Goal: Communication & Community: Connect with others

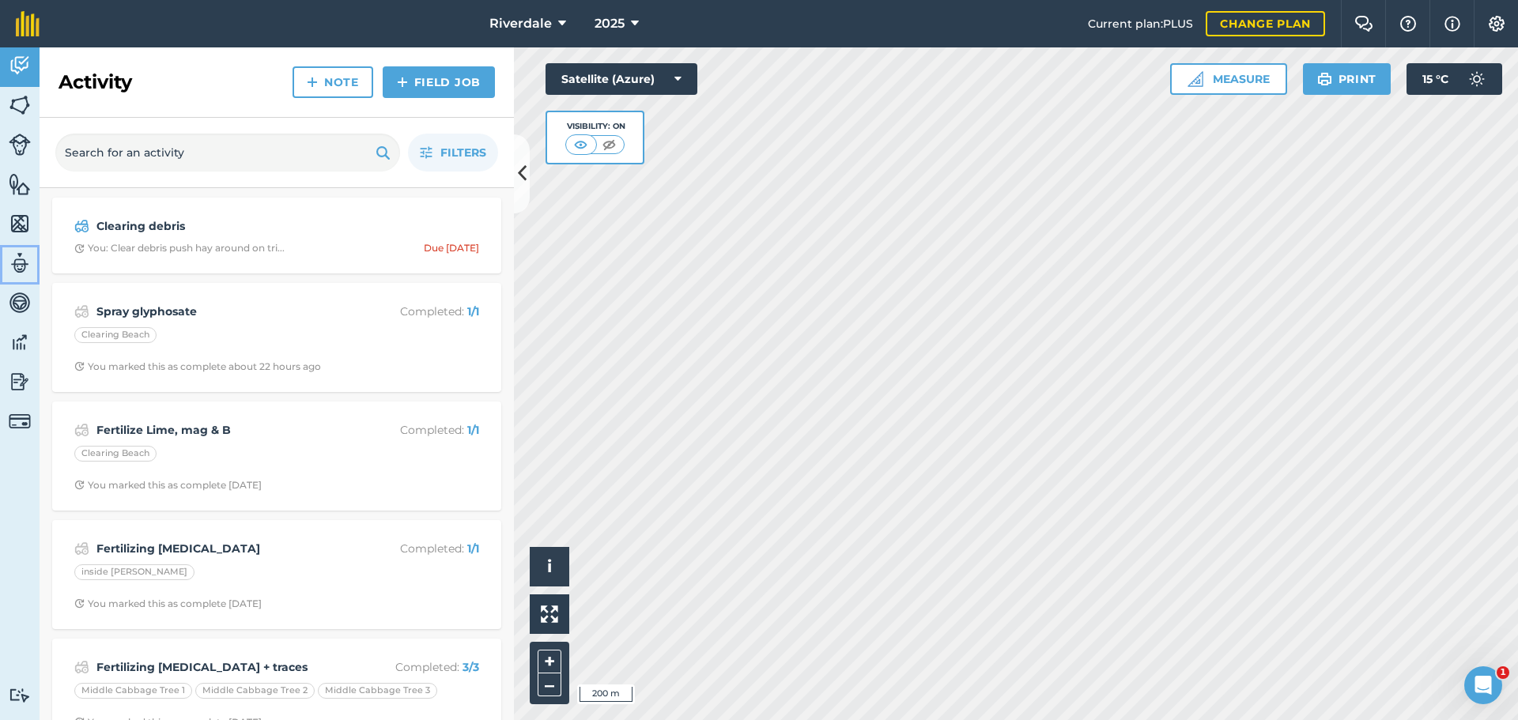
click at [19, 264] on img at bounding box center [20, 263] width 22 height 24
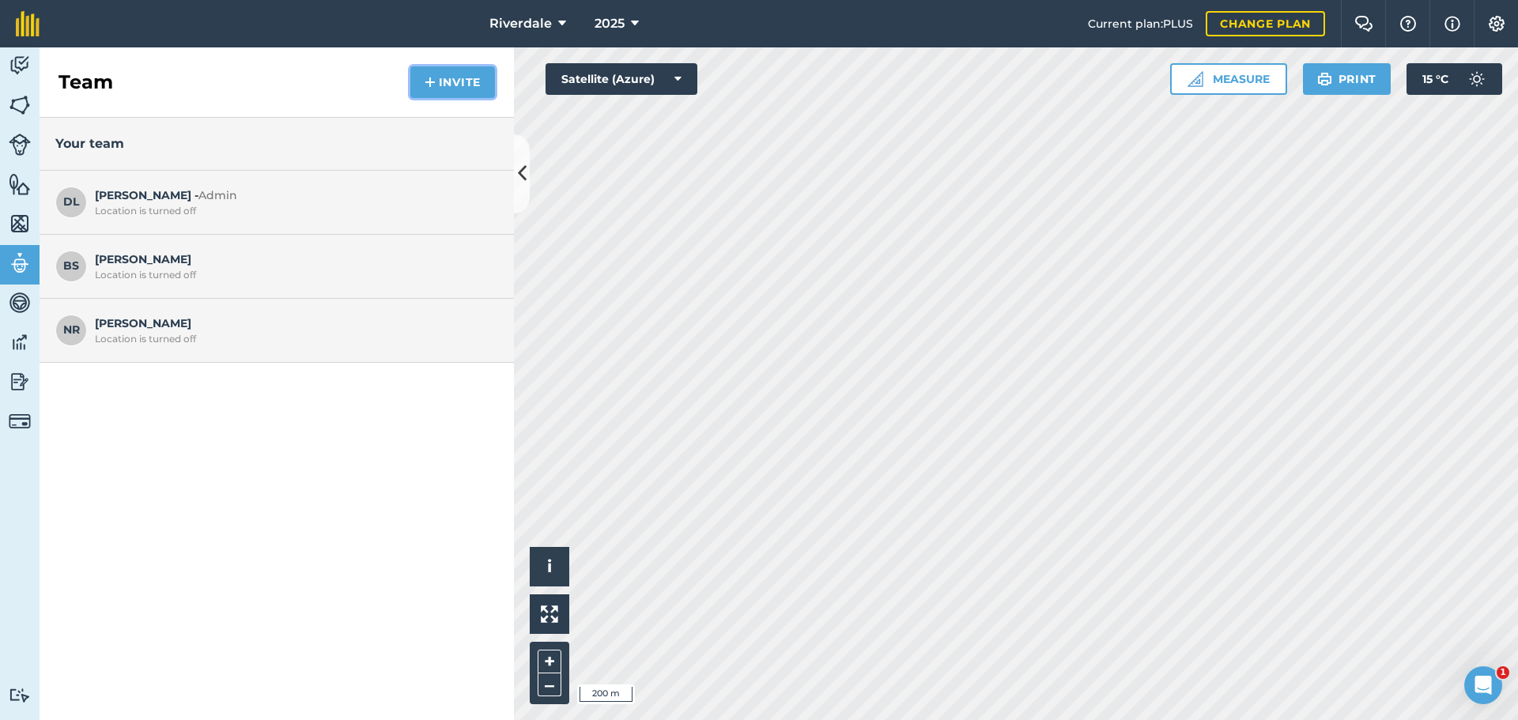
click at [467, 77] on button "Invite" at bounding box center [452, 82] width 85 height 32
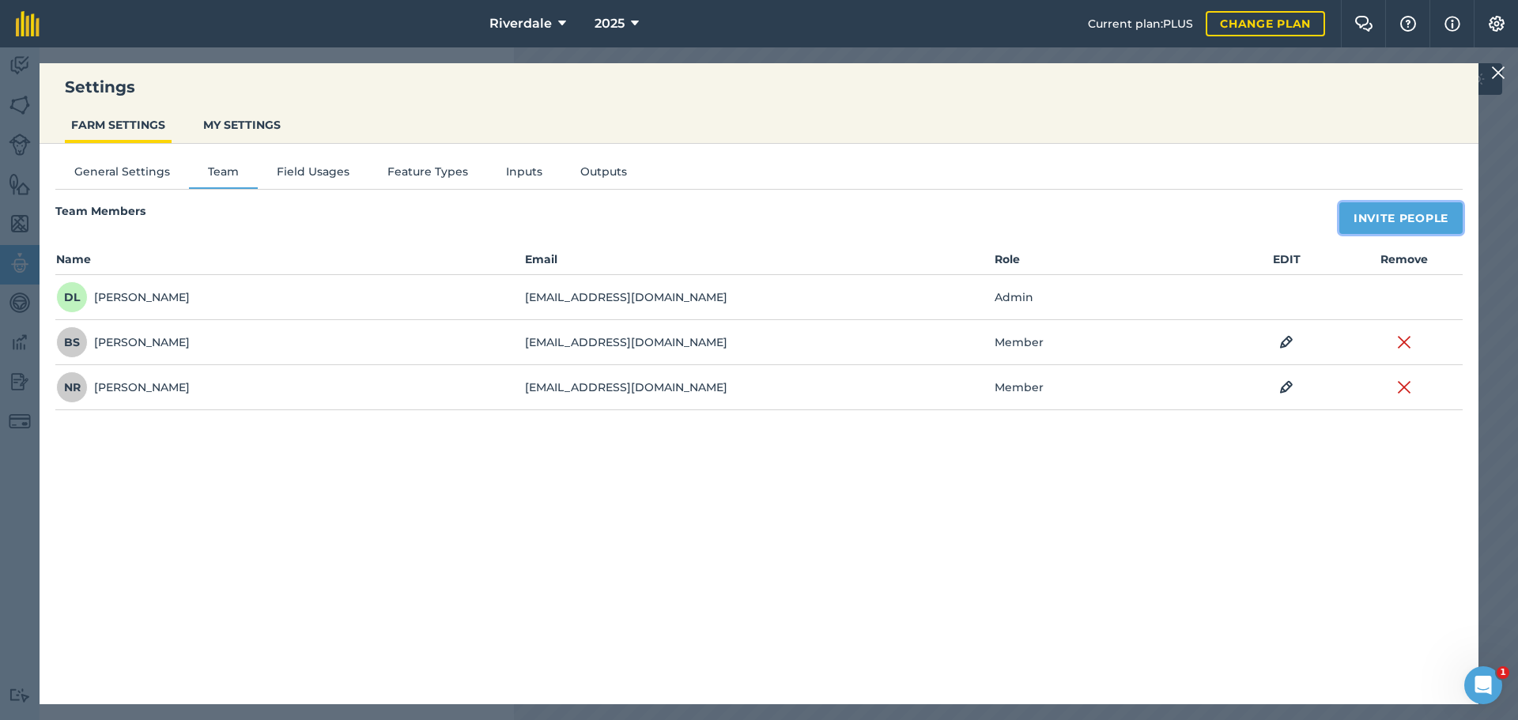
click at [1404, 218] on button "Invite People" at bounding box center [1400, 218] width 123 height 32
select select "MEMBER"
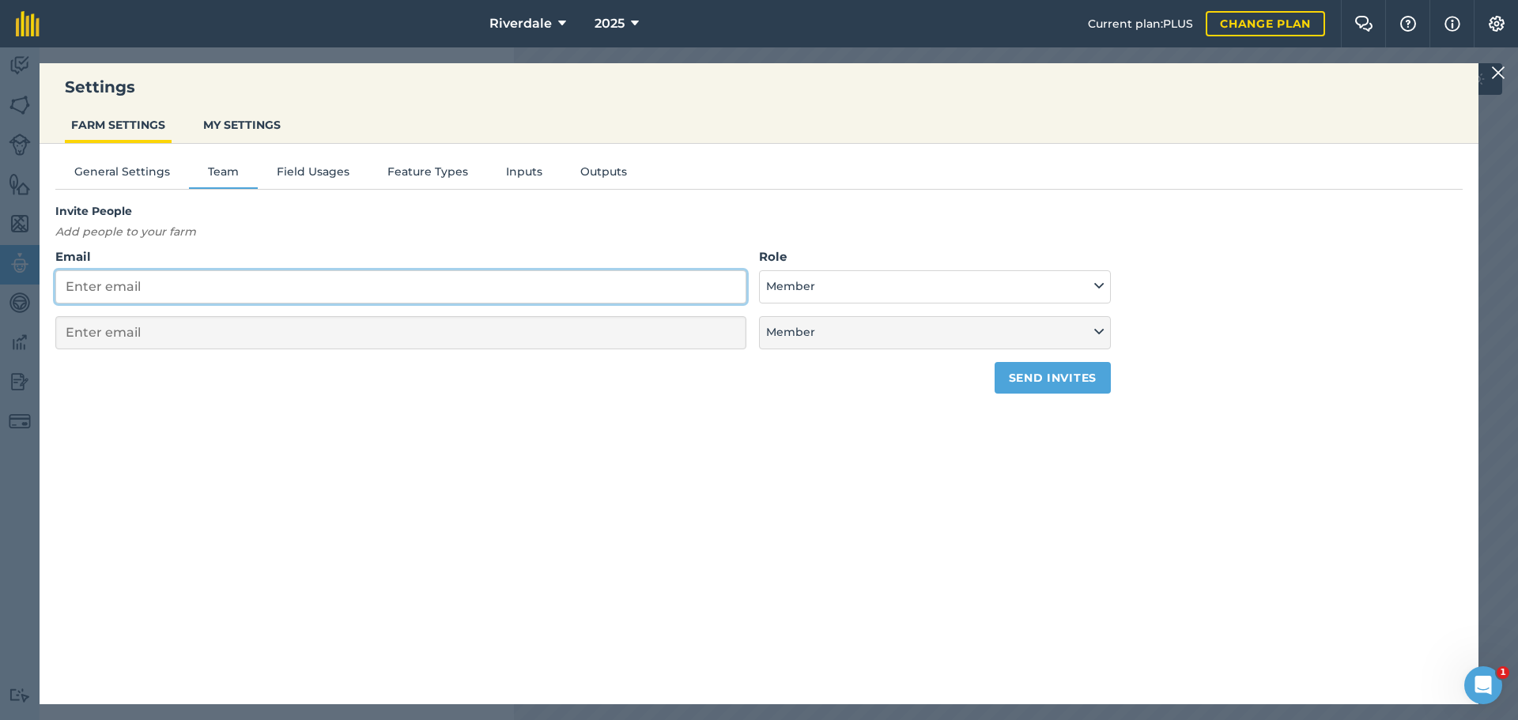
click at [84, 284] on input "Email" at bounding box center [400, 286] width 691 height 33
type input "l"
select select "MEMBER"
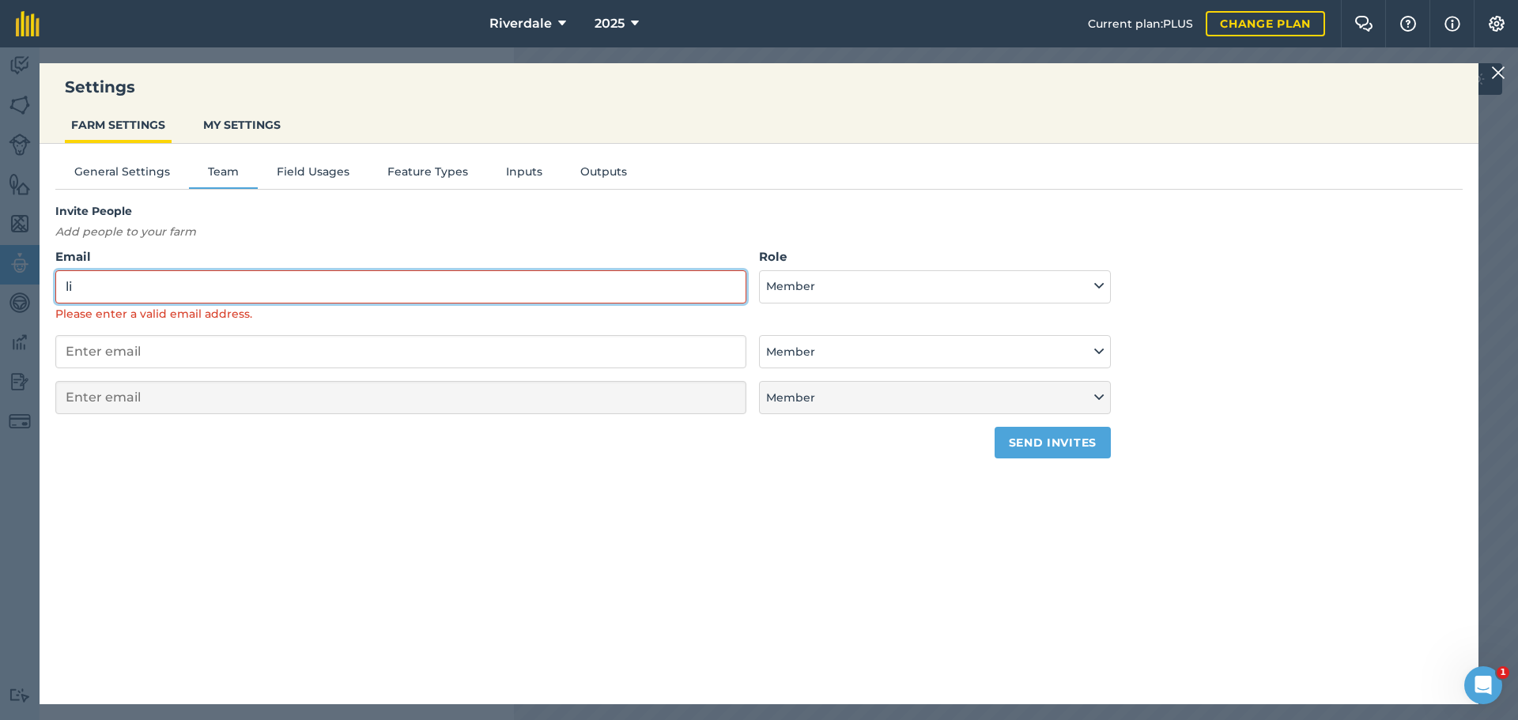
type input "l"
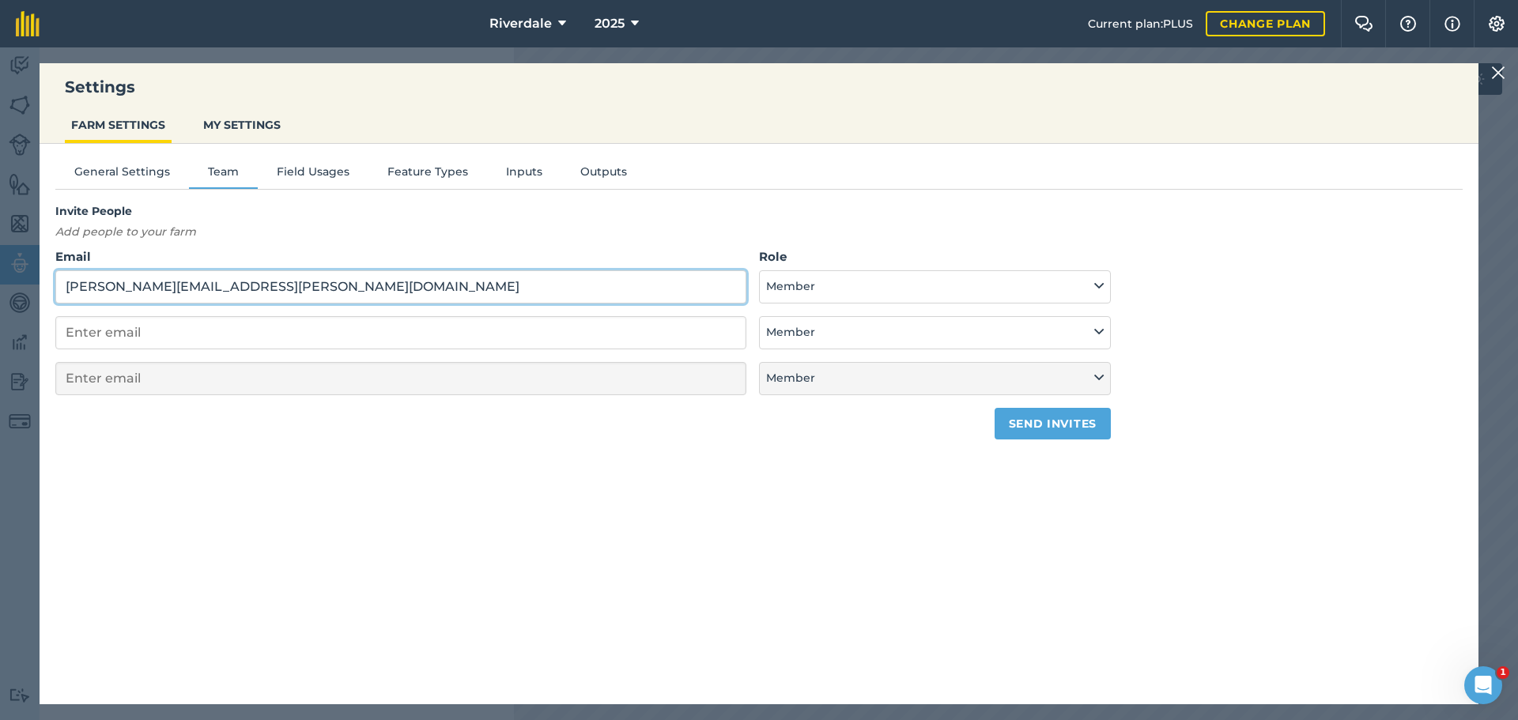
type input "[PERSON_NAME][EMAIL_ADDRESS][PERSON_NAME][DOMAIN_NAME]"
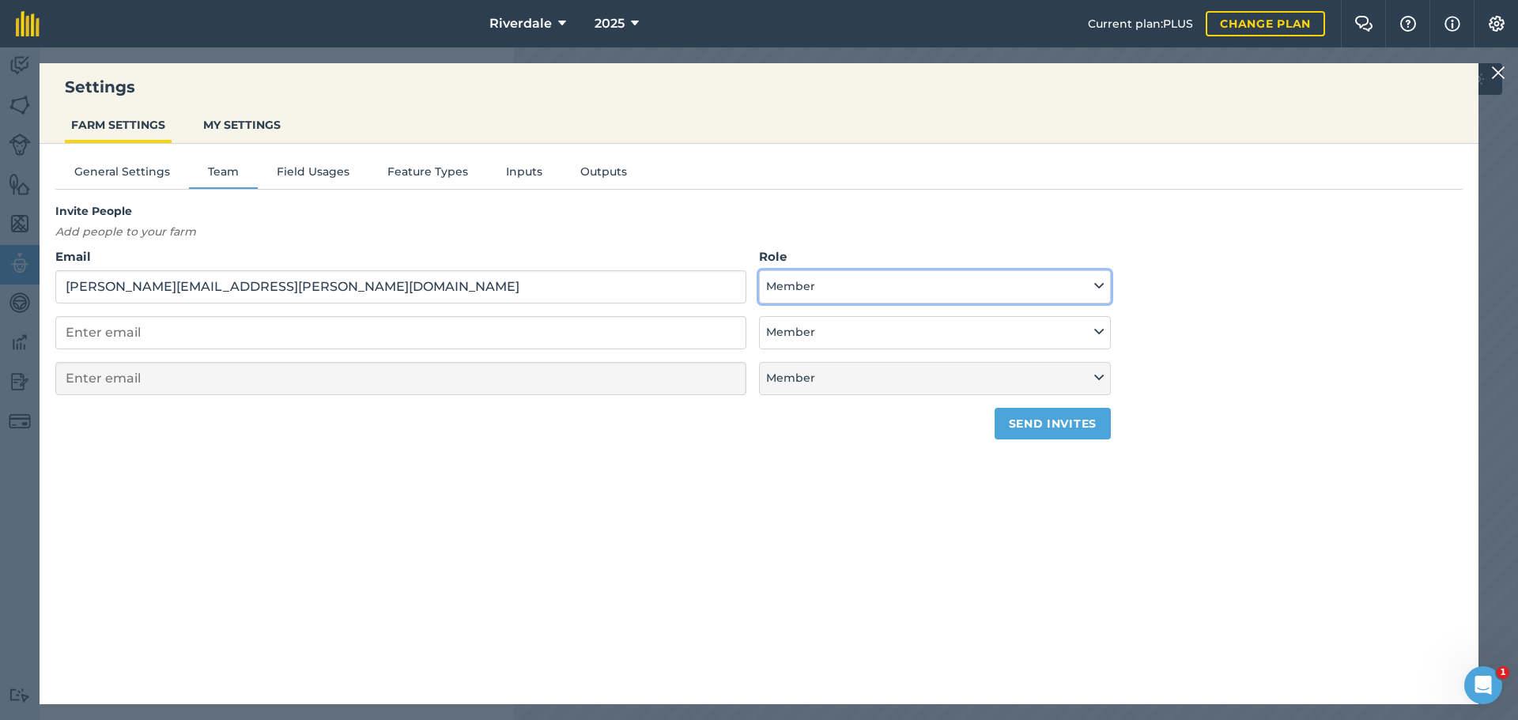
click at [1101, 286] on icon at bounding box center [1098, 285] width 9 height 17
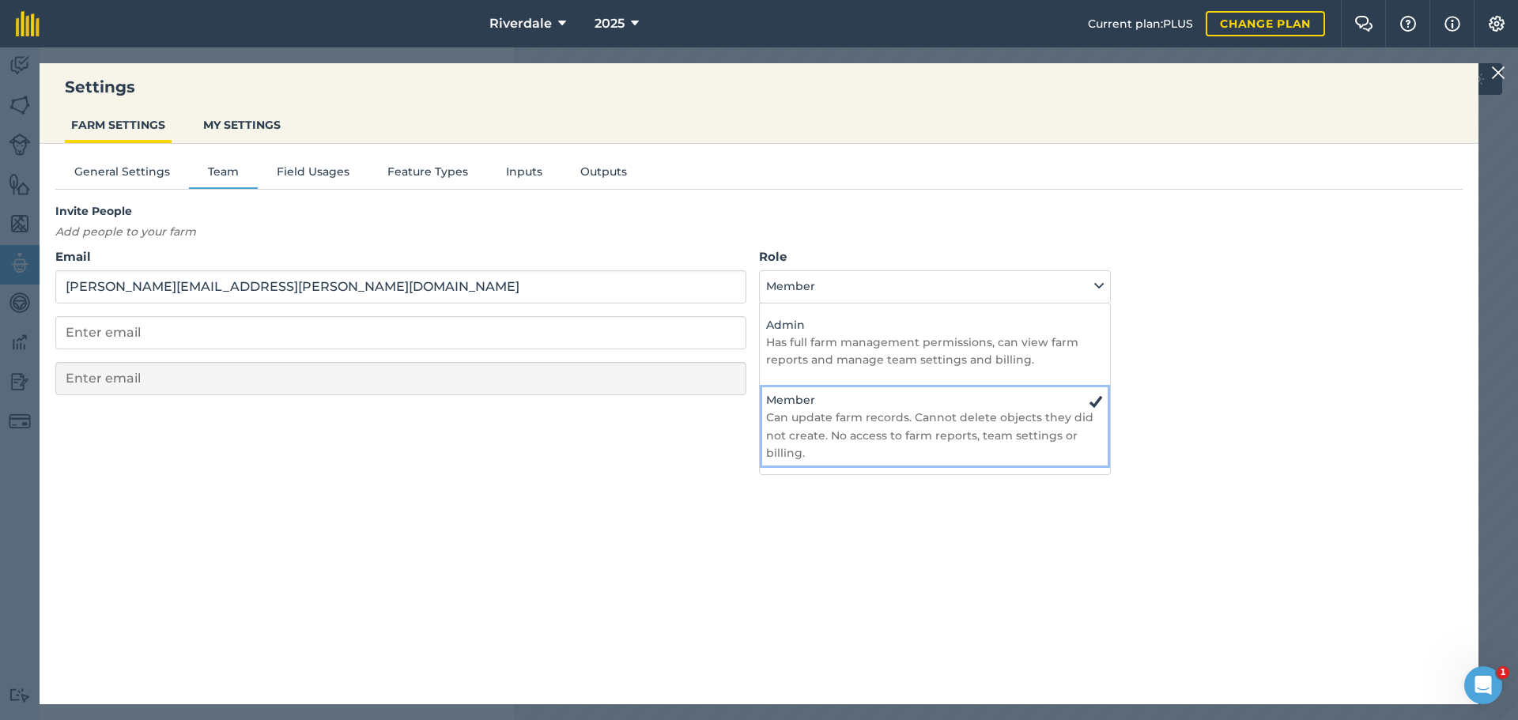
click at [935, 428] on p "Can update farm records. Cannot delete objects they did not create. No access t…" at bounding box center [935, 435] width 338 height 53
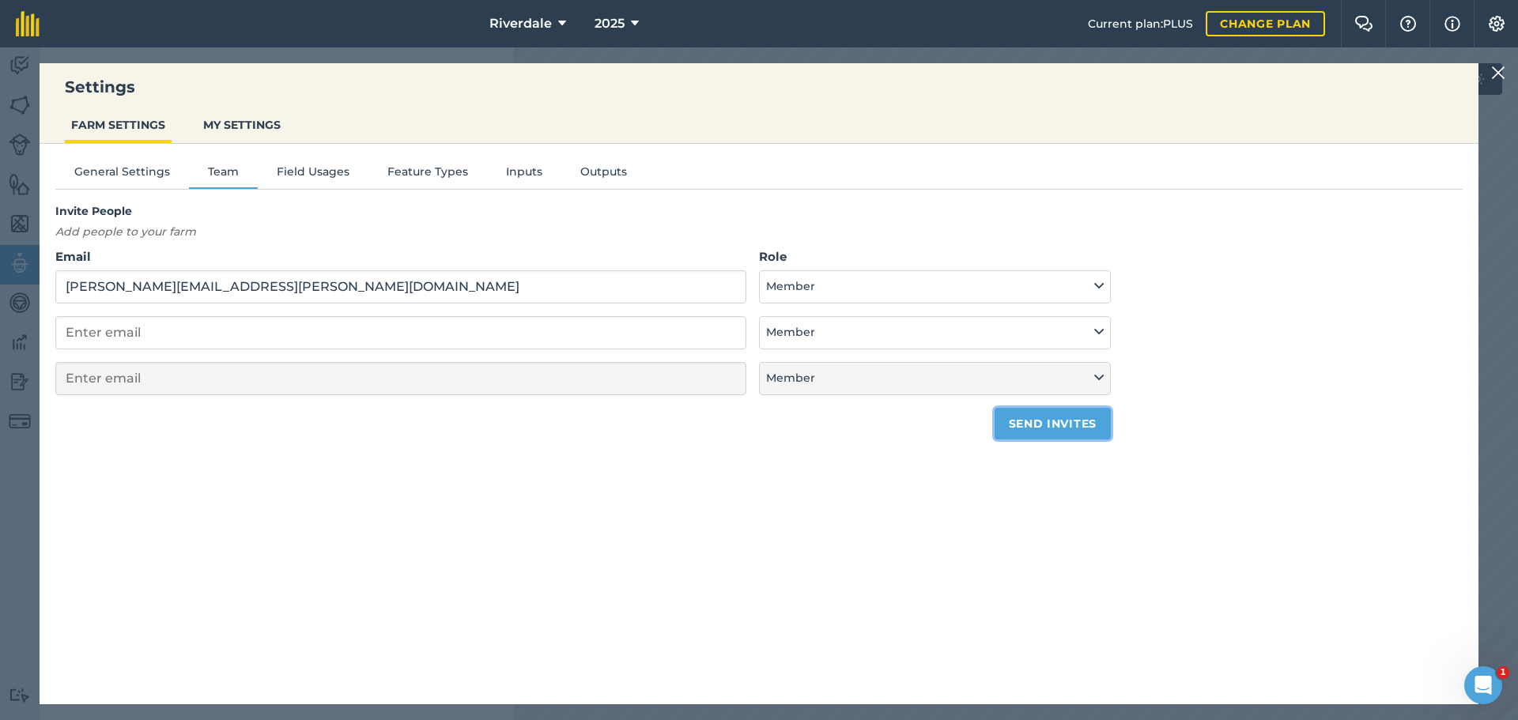
click at [1050, 421] on button "Send invites" at bounding box center [1052, 424] width 116 height 32
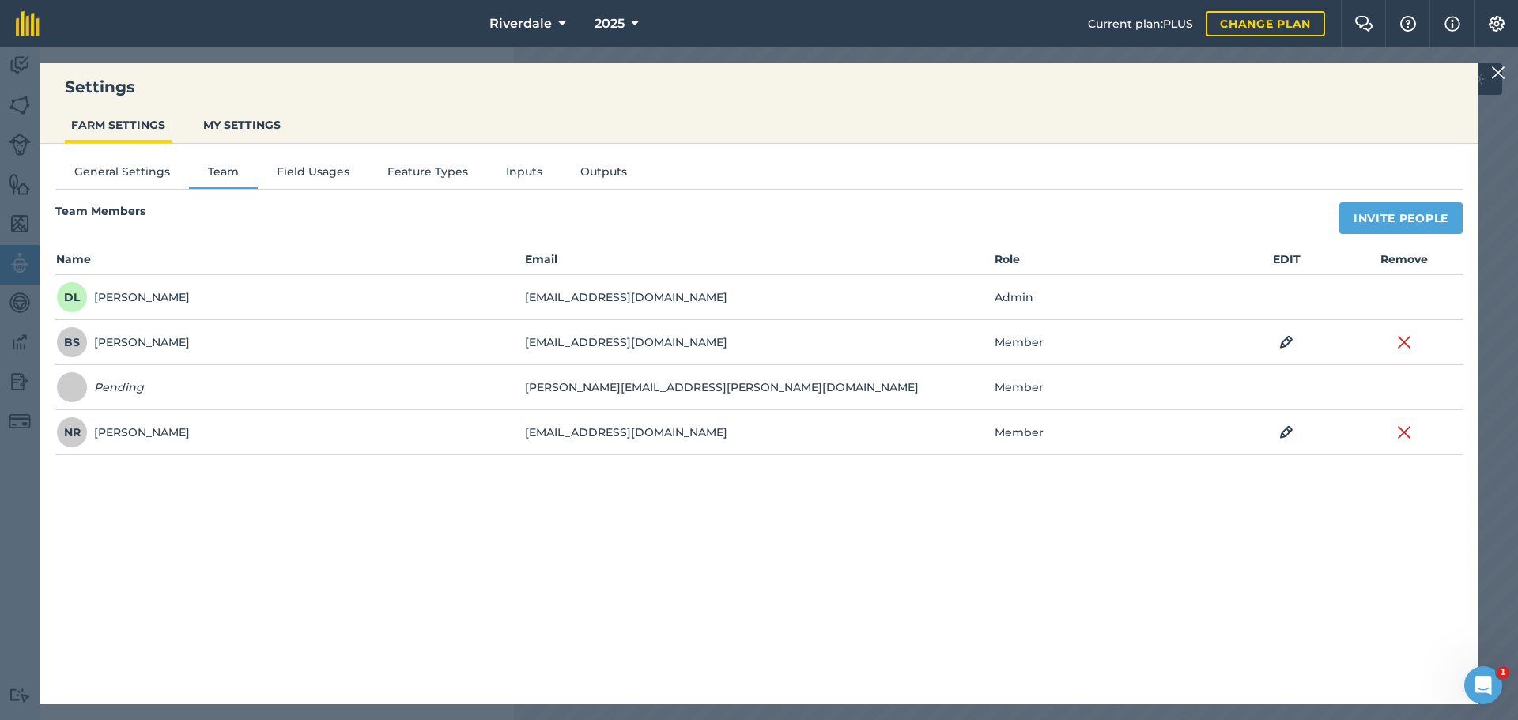
click at [146, 10] on nav "Riverdale 2025" at bounding box center [571, 23] width 1032 height 47
click at [21, 104] on div "Settings FARM SETTINGS MY SETTINGS General Settings Team Field Usages Feature T…" at bounding box center [759, 383] width 1518 height 673
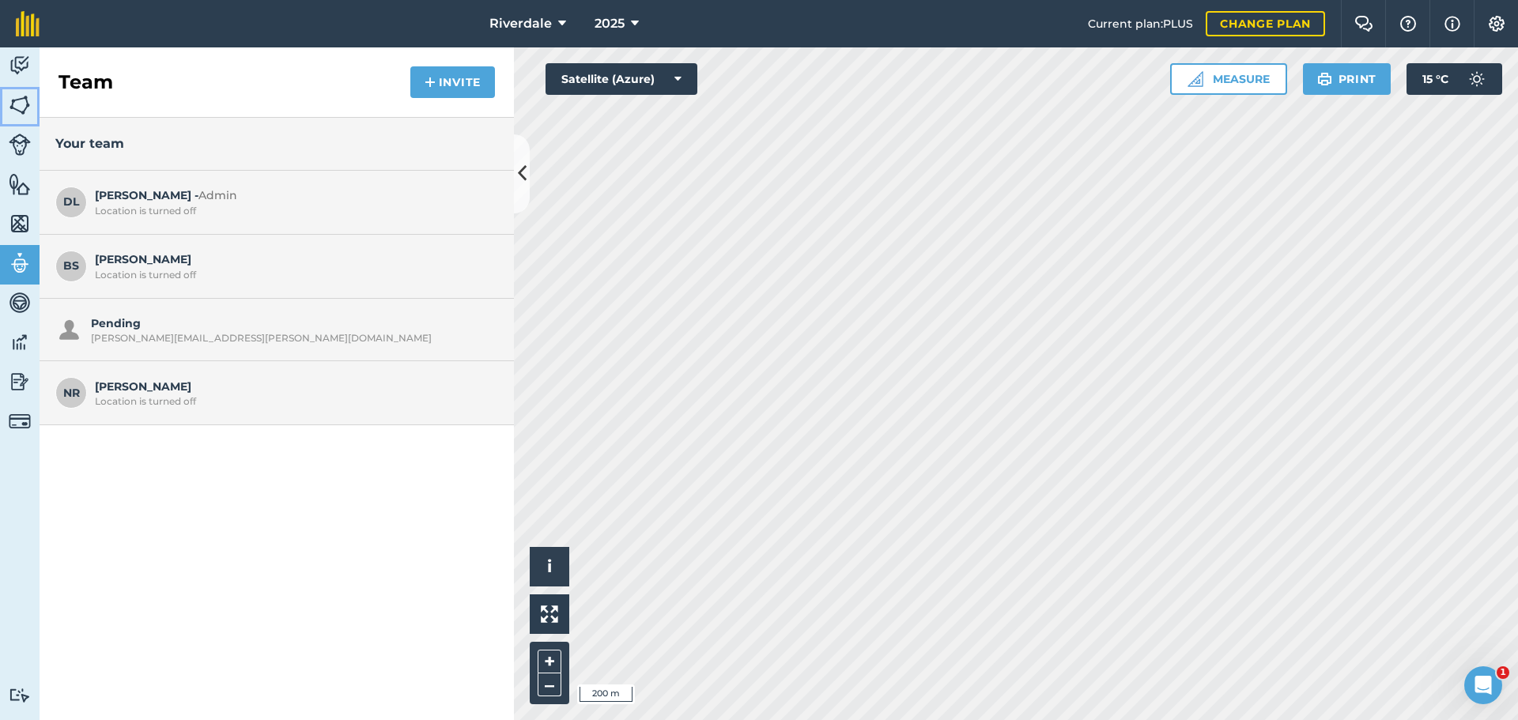
click at [21, 104] on img at bounding box center [20, 105] width 22 height 24
